Goal: Find specific page/section: Locate a particular part of the current website

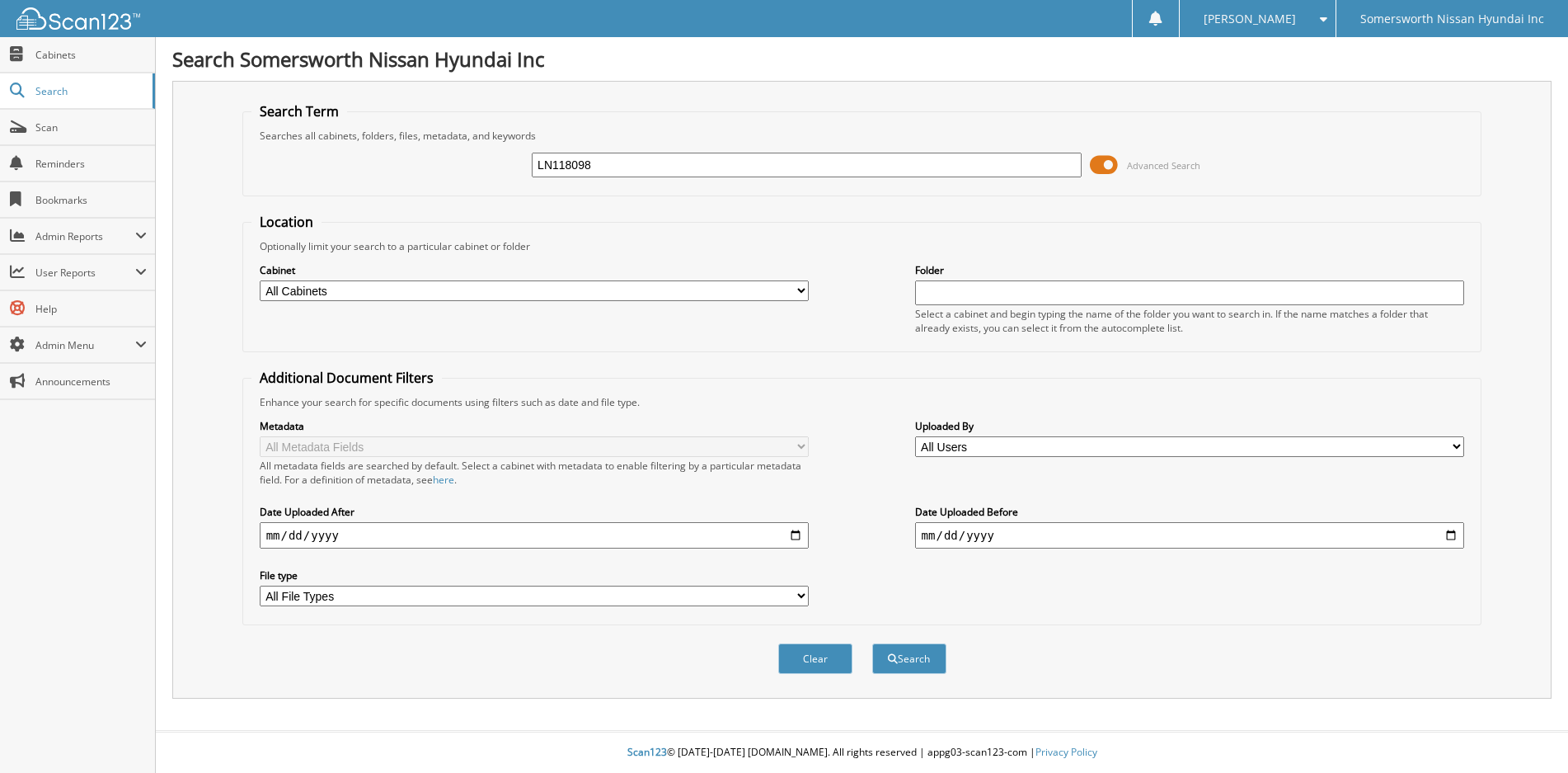
type input "LN118098"
click at [872, 644] on button "Search" at bounding box center [910, 659] width 74 height 31
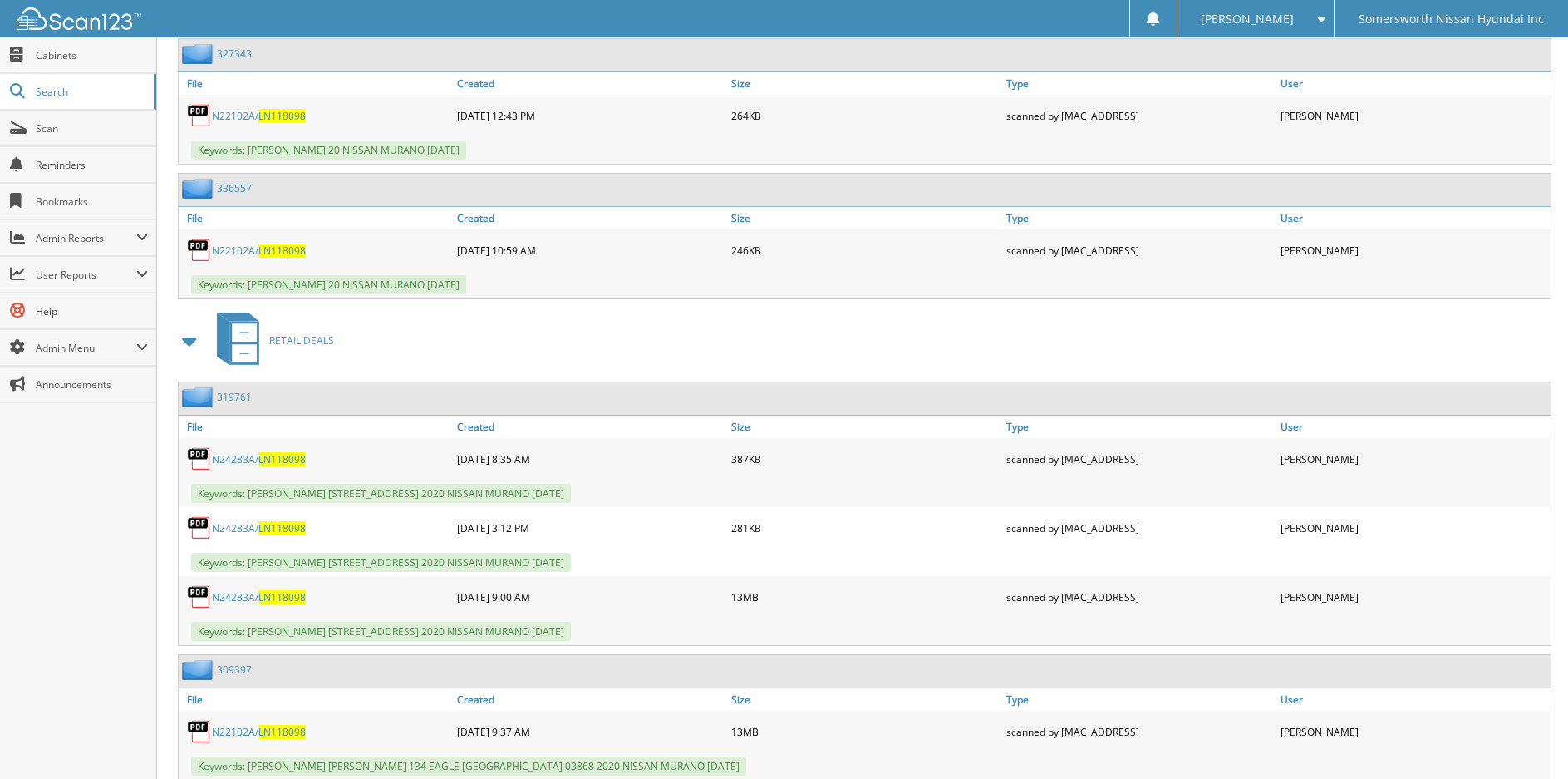
scroll to position [2879, 0]
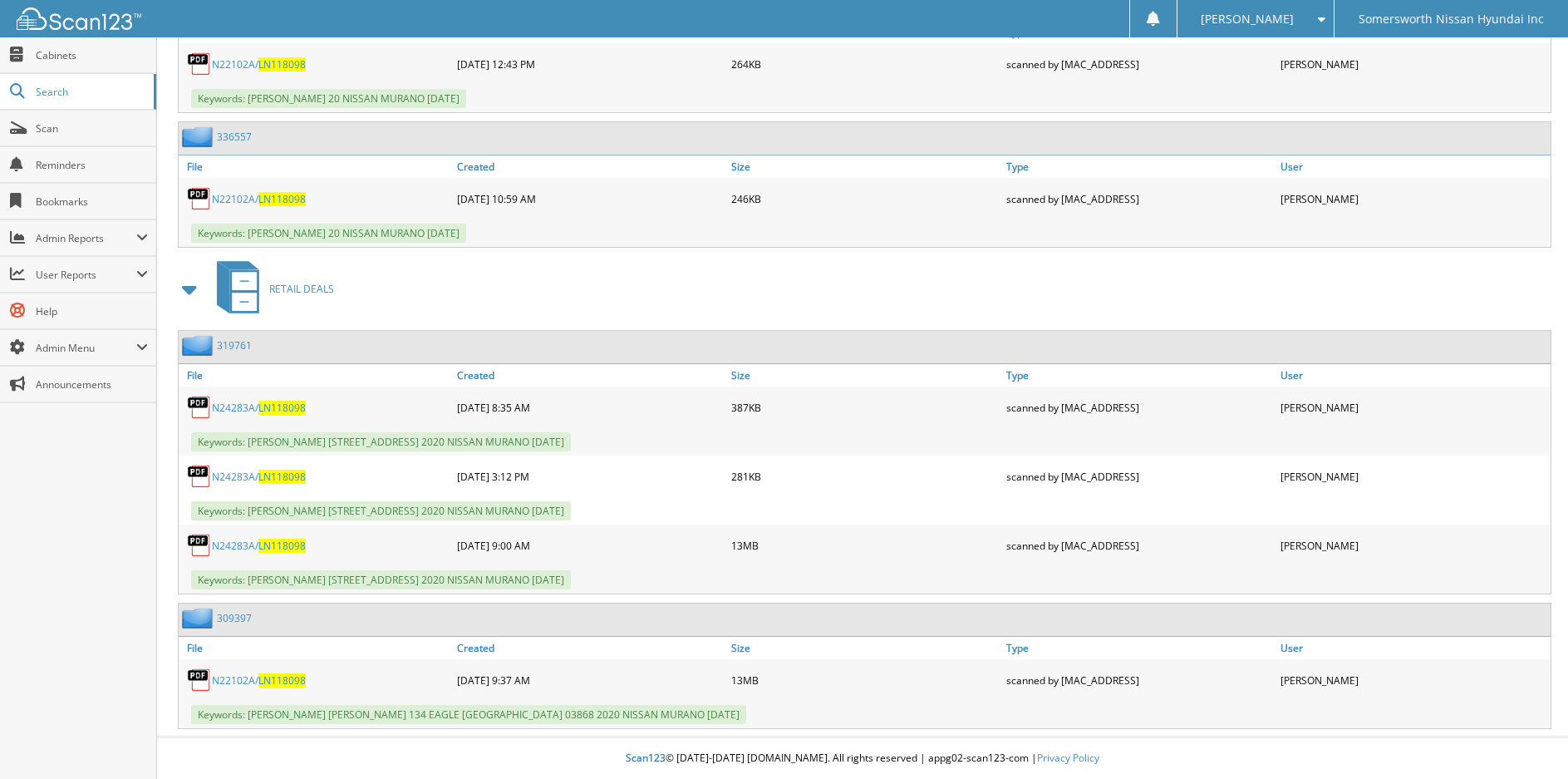
click at [256, 550] on link "N24283A/ LN118098" at bounding box center [258, 545] width 94 height 14
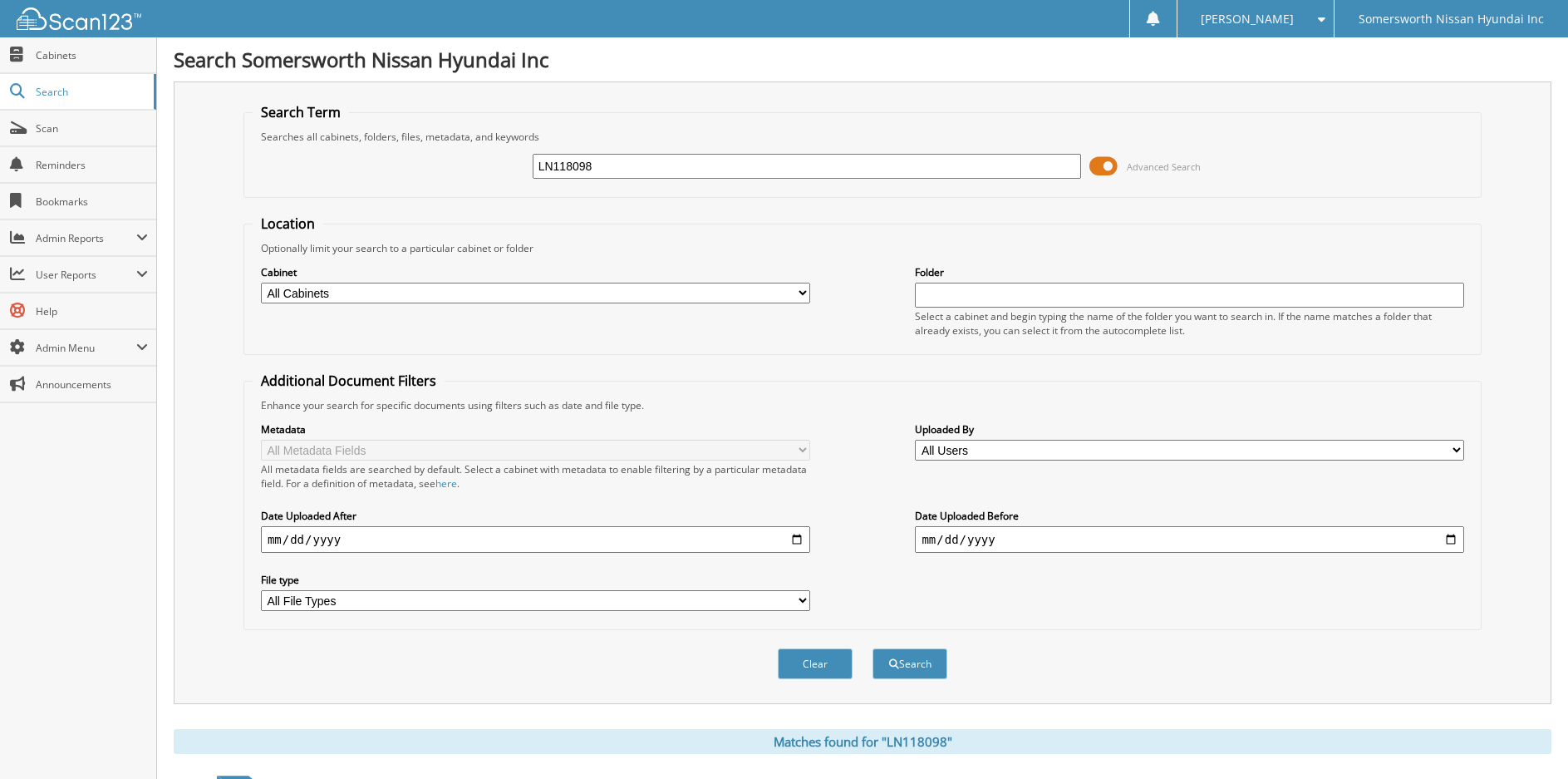
click at [1277, 17] on span "[PERSON_NAME]" at bounding box center [1247, 19] width 93 height 10
click at [943, 55] on h1 "Search Somersworth Nissan Hyundai Inc" at bounding box center [862, 59] width 1377 height 28
click at [817, 168] on input "LN118098" at bounding box center [807, 167] width 550 height 25
type input "L"
type input "p"
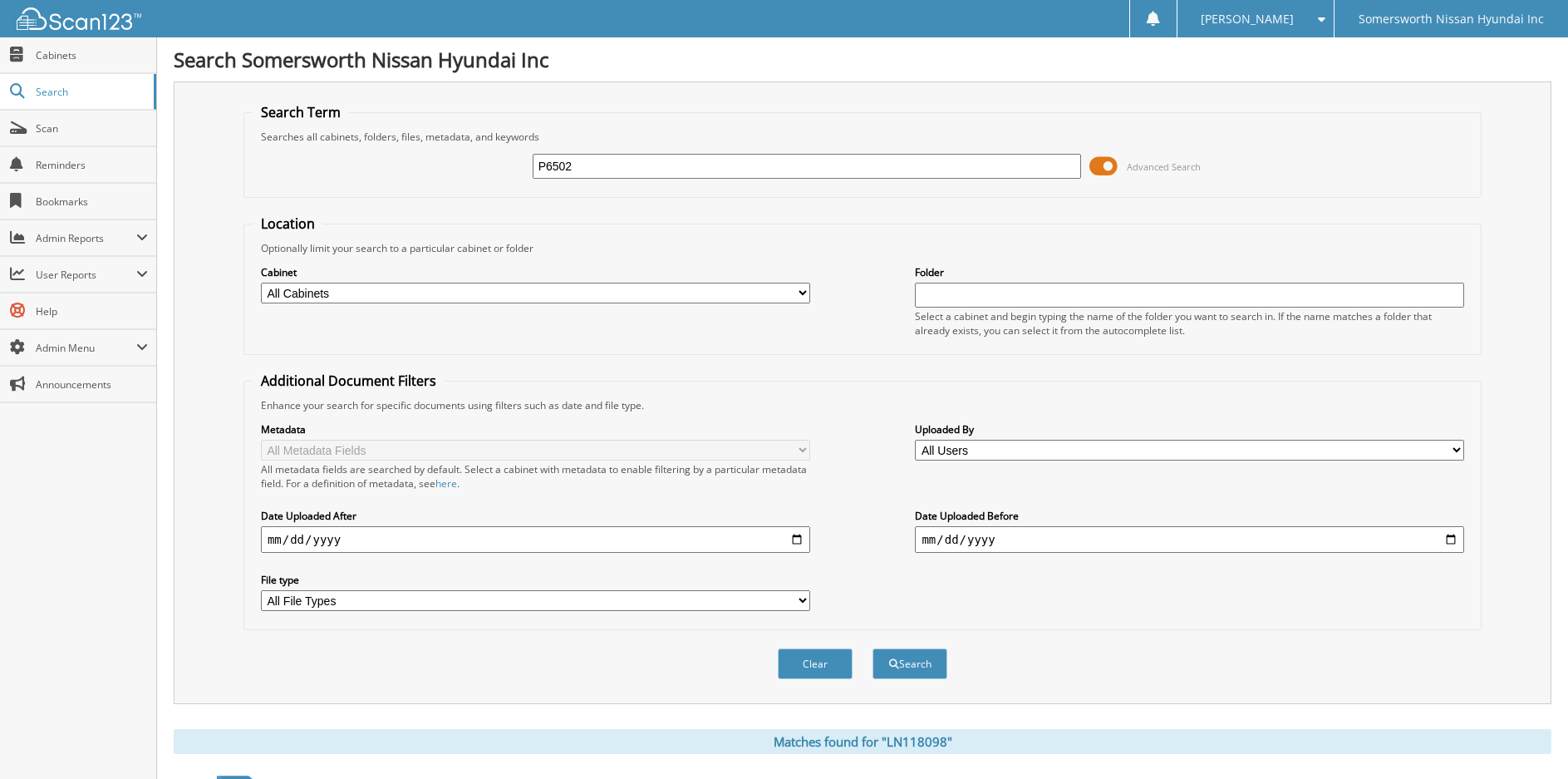
type input "P6502"
click at [872, 649] on button "Search" at bounding box center [910, 664] width 75 height 31
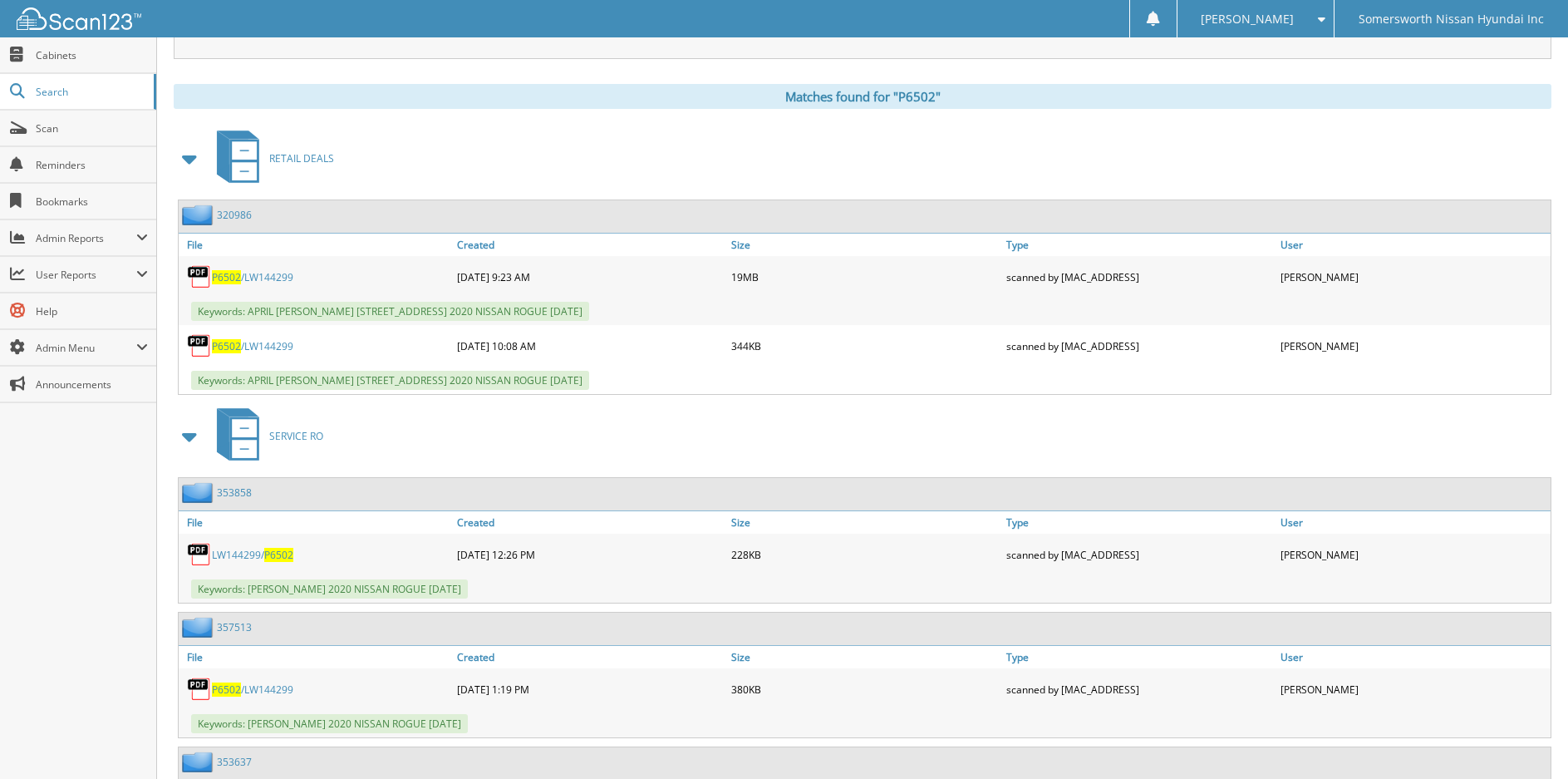
scroll to position [665, 0]
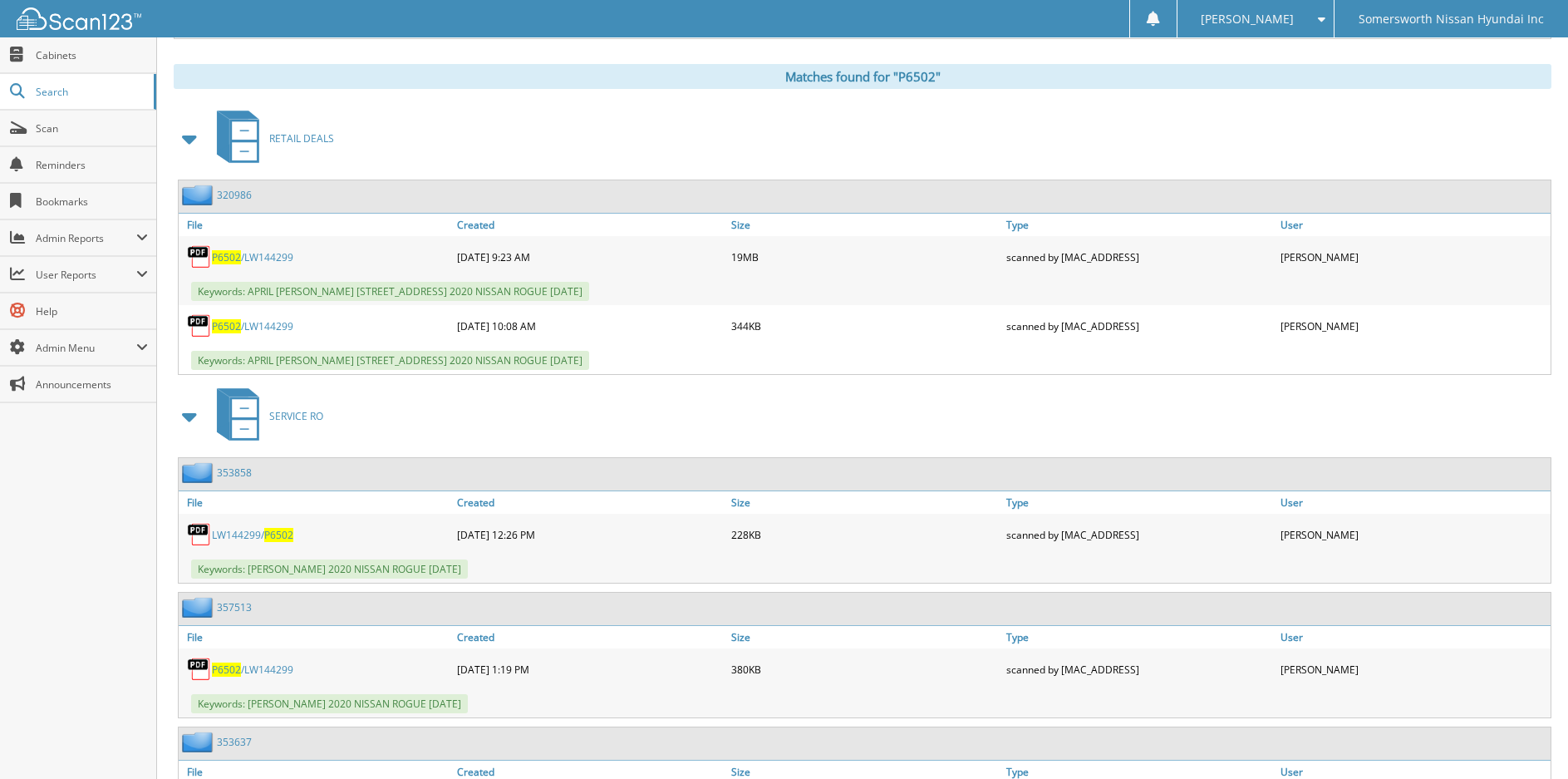
click at [243, 258] on link "P6502 /LW144299" at bounding box center [252, 258] width 81 height 14
click at [1254, 13] on div "[PERSON_NAME]" at bounding box center [1256, 19] width 141 height 37
click at [1310, 86] on link "Logout" at bounding box center [1256, 81] width 157 height 29
